Goal: Register for event/course

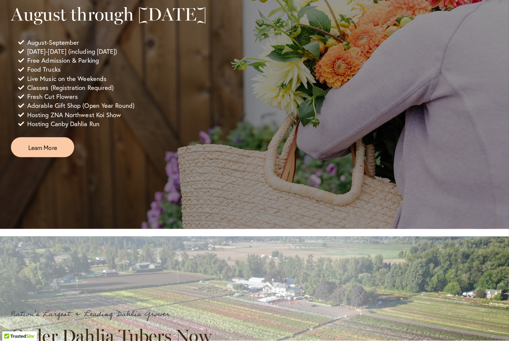
scroll to position [550, 0]
click at [39, 159] on link "Learn More" at bounding box center [47, 150] width 63 height 20
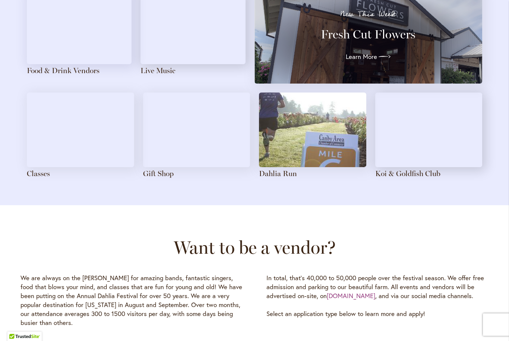
scroll to position [857, 0]
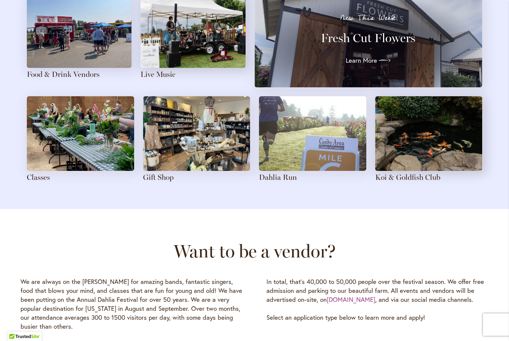
click at [65, 140] on img at bounding box center [80, 133] width 107 height 75
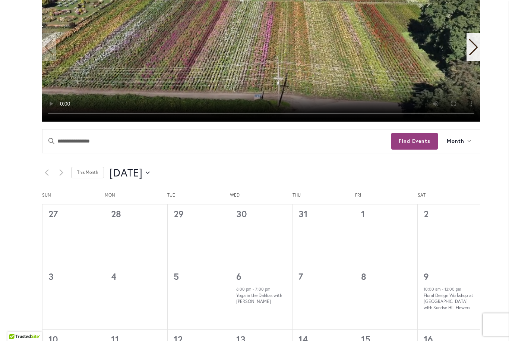
scroll to position [267, 0]
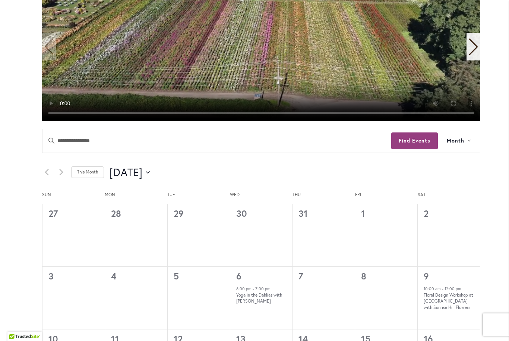
click at [150, 173] on button "8/1/2025 August 2025" at bounding box center [130, 172] width 40 height 15
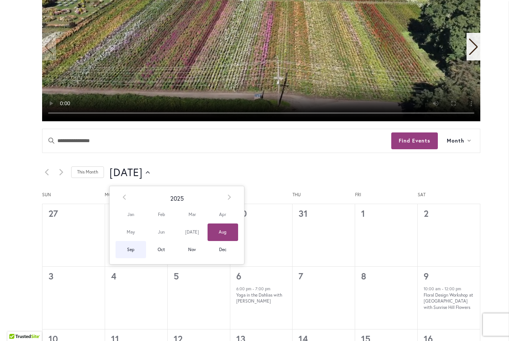
click at [126, 248] on span "Sep" at bounding box center [130, 250] width 31 height 18
type input "********"
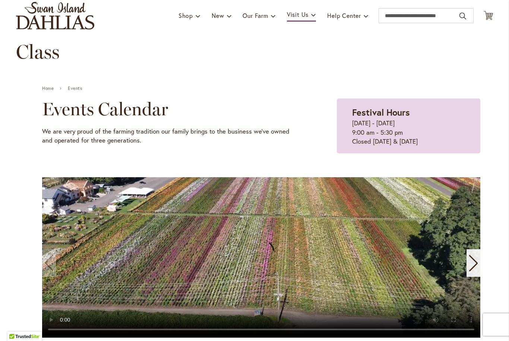
scroll to position [50, 0]
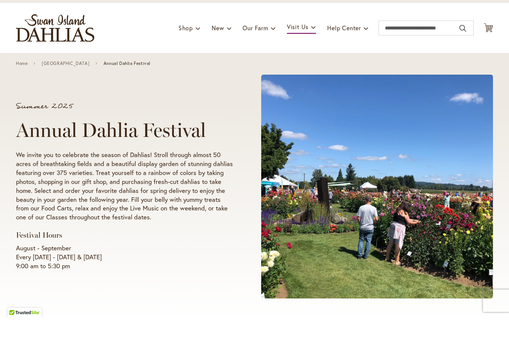
scroll to position [25, 0]
